Goal: Information Seeking & Learning: Learn about a topic

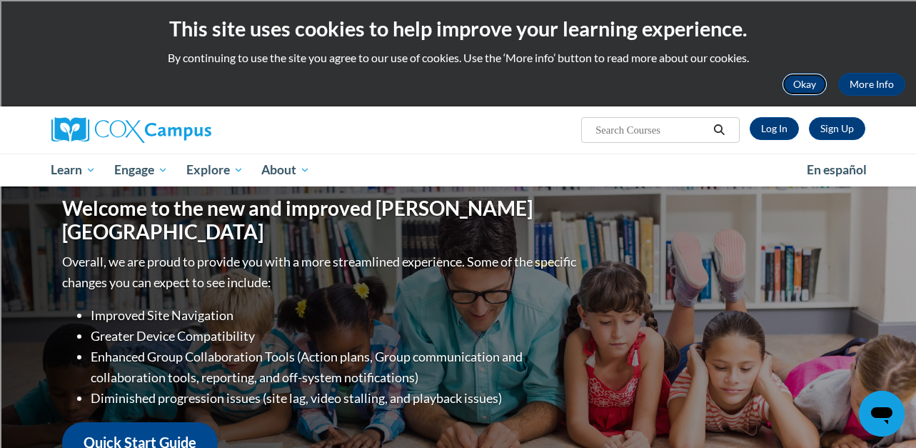
click at [810, 85] on button "Okay" at bounding box center [805, 84] width 46 height 23
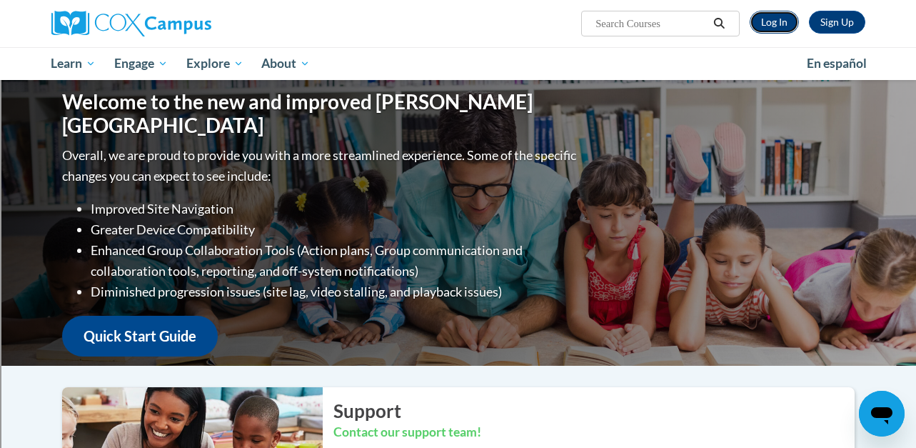
click at [772, 24] on link "Log In" at bounding box center [774, 22] width 49 height 23
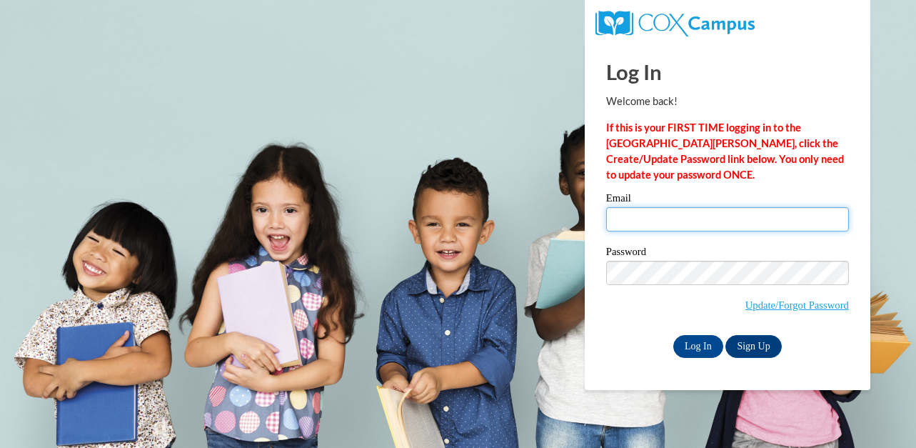
click at [686, 217] on input "Email" at bounding box center [727, 219] width 243 height 24
type input "tbell@shorewood.k12.wi.us"
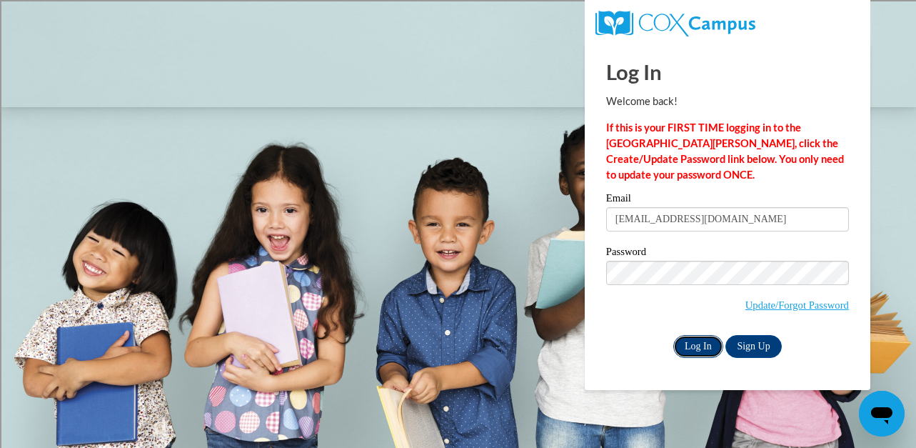
click at [696, 348] on input "Log In" at bounding box center [699, 346] width 50 height 23
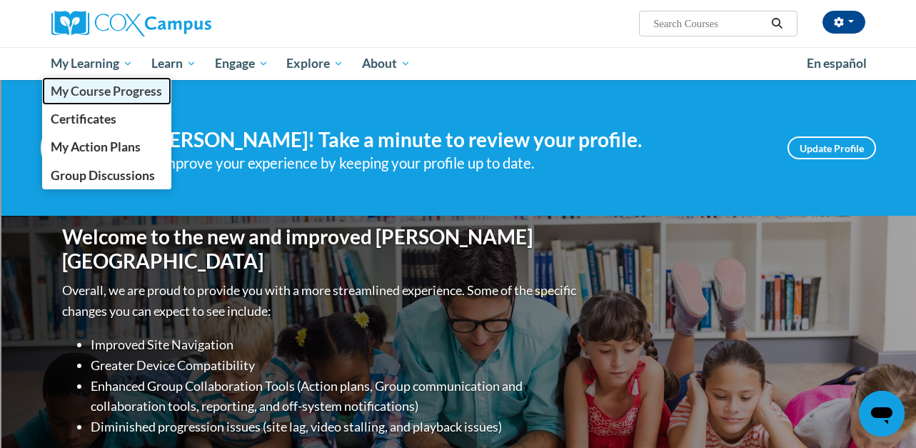
click at [98, 100] on link "My Course Progress" at bounding box center [107, 91] width 130 height 28
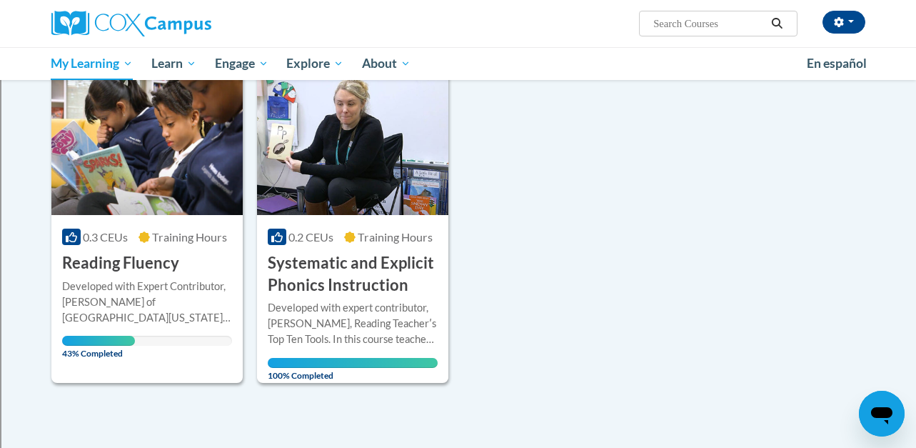
scroll to position [191, 0]
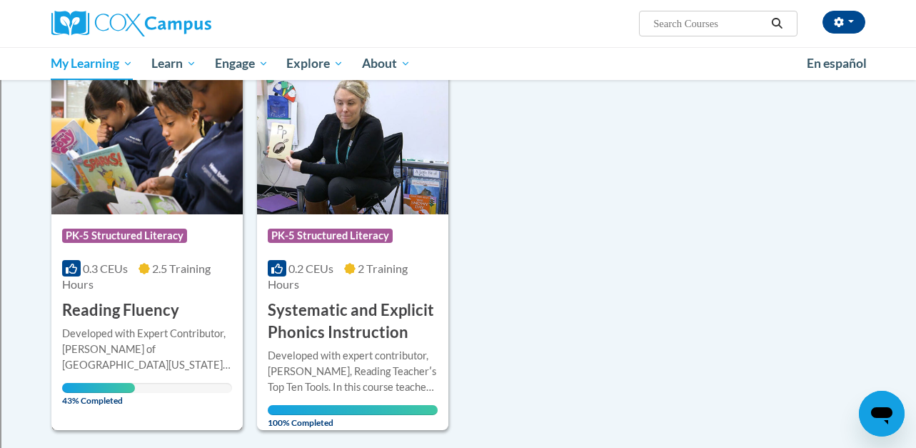
click at [139, 321] on h3 "Reading Fluency" at bounding box center [120, 310] width 117 height 22
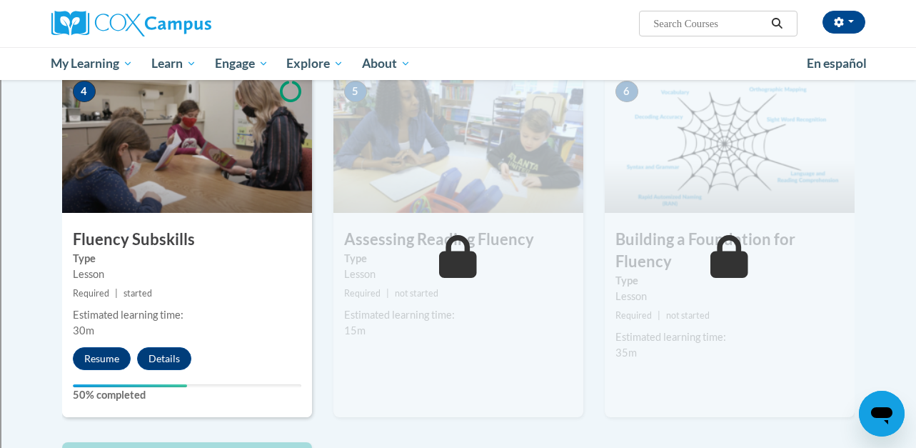
scroll to position [699, 0]
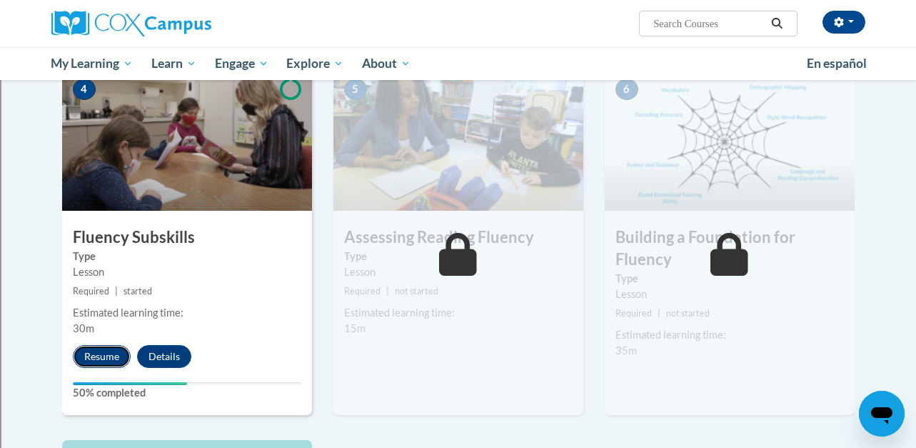
click at [99, 364] on button "Resume" at bounding box center [102, 356] width 58 height 23
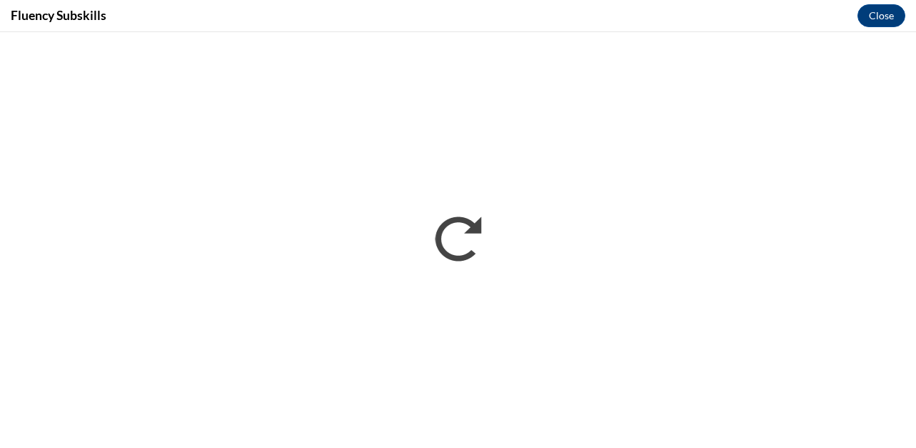
scroll to position [0, 0]
